Goal: Navigation & Orientation: Find specific page/section

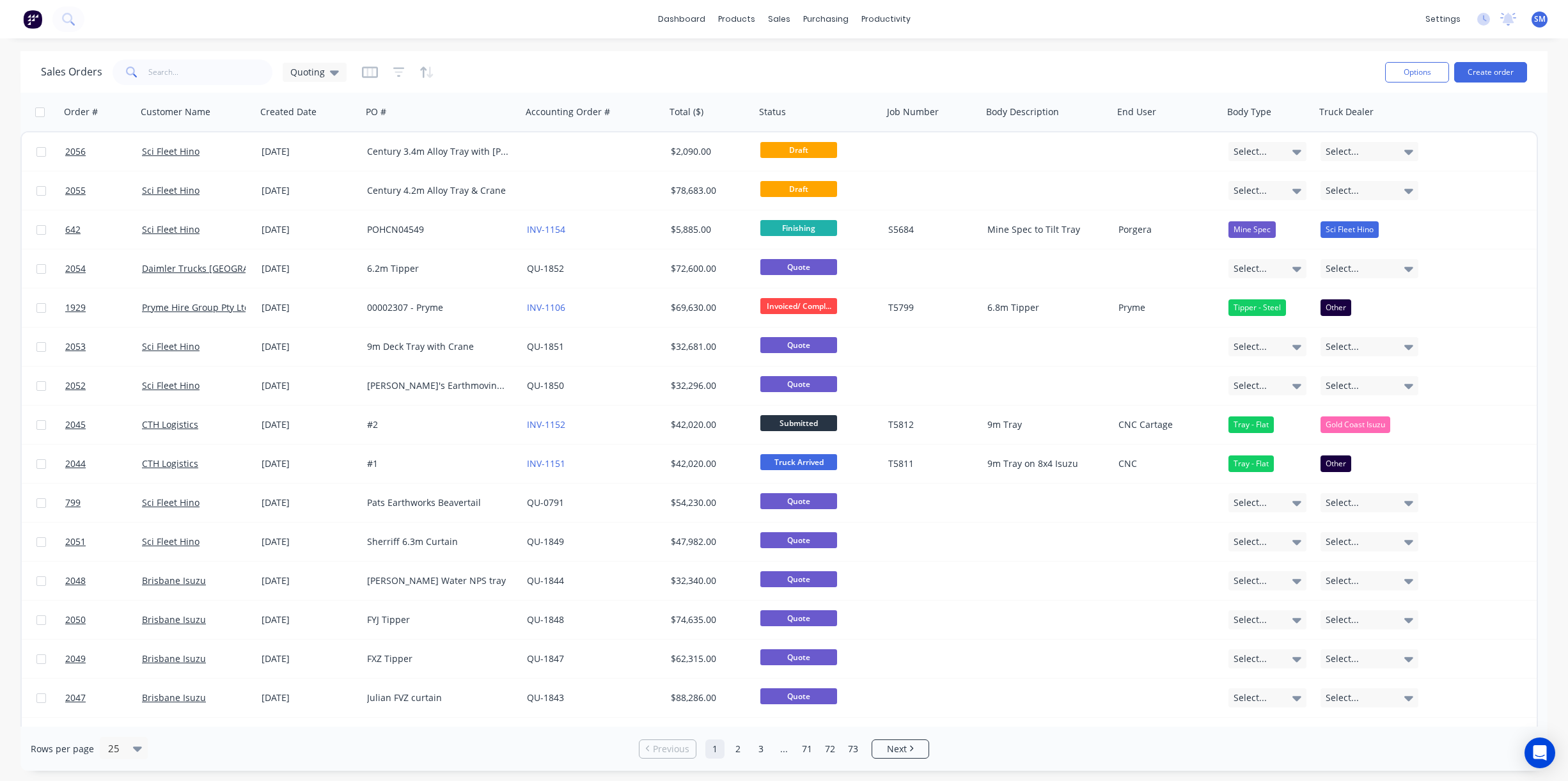
click at [1024, 69] on div "Sales Orders Quoting" at bounding box center [707, 72] width 1333 height 31
click at [813, 56] on div "Sales Orders" at bounding box center [826, 61] width 52 height 11
click at [816, 59] on div "Sales Orders" at bounding box center [826, 61] width 52 height 11
click at [904, 57] on div "Workflow" at bounding box center [908, 61] width 38 height 11
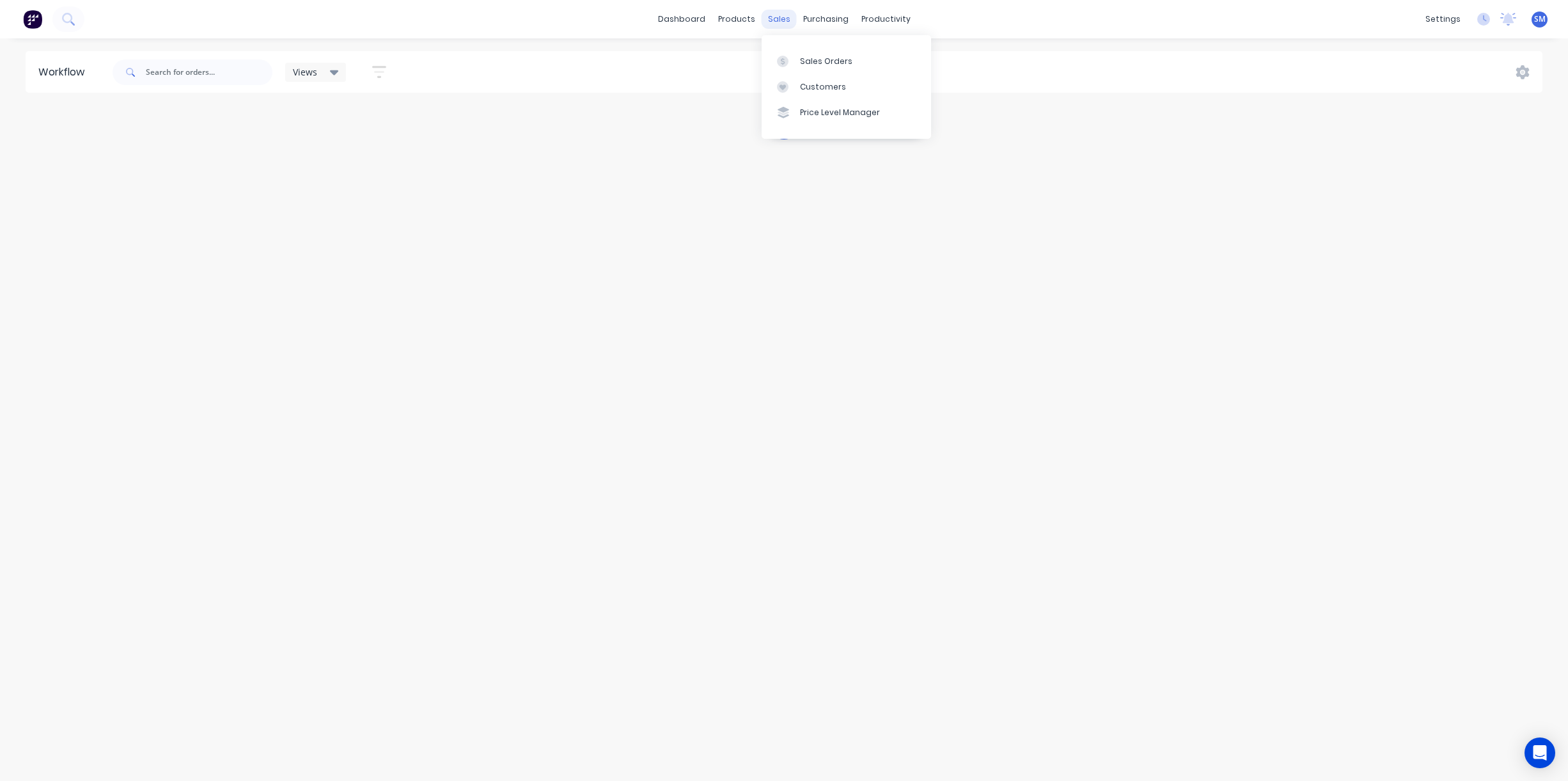
click at [775, 20] on div "sales" at bounding box center [779, 19] width 35 height 19
click at [813, 57] on div "Sales Orders" at bounding box center [826, 61] width 52 height 11
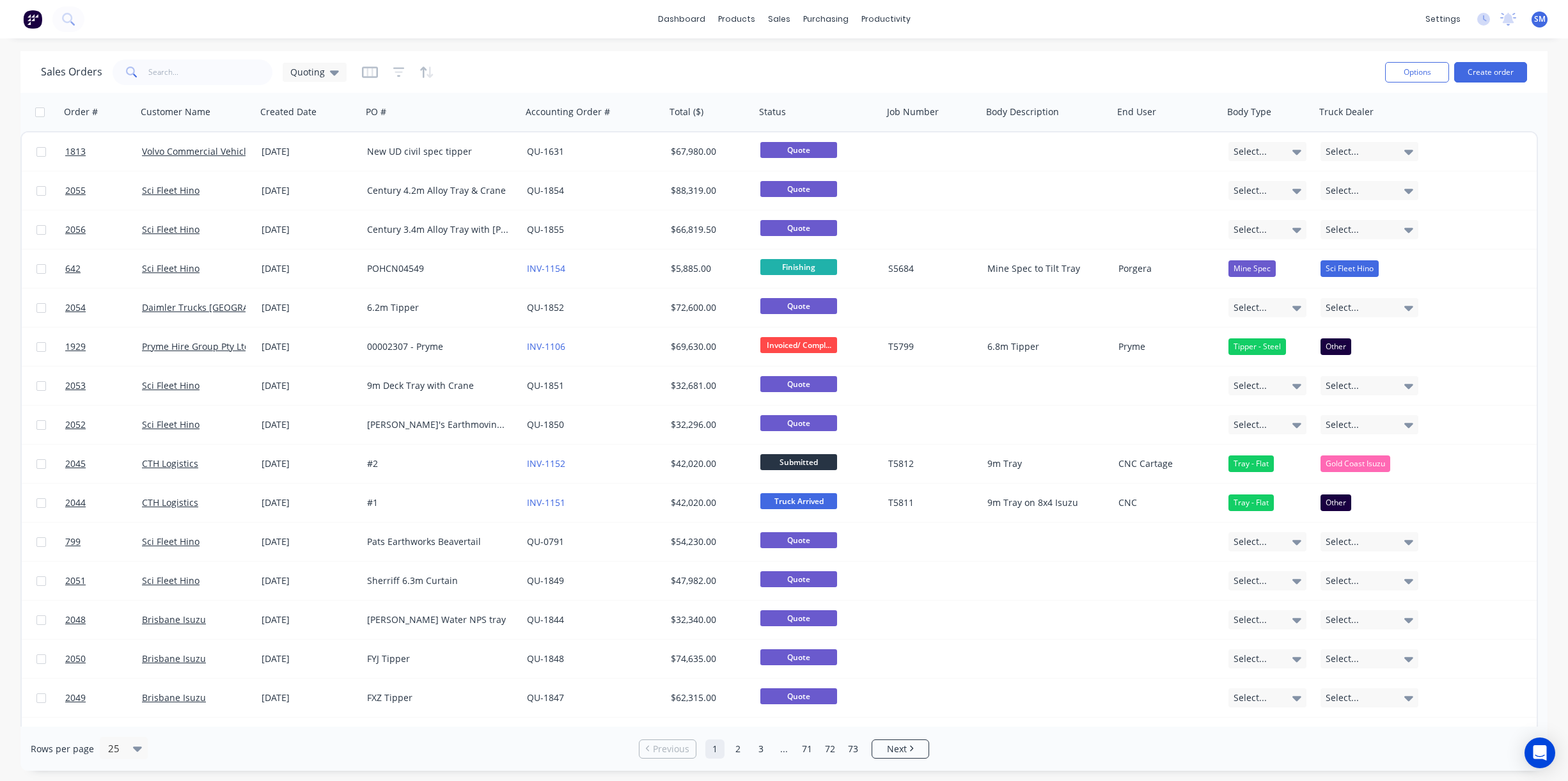
click at [534, 61] on div "Sales Orders Quoting" at bounding box center [707, 72] width 1333 height 31
